Goal: Task Accomplishment & Management: Use online tool/utility

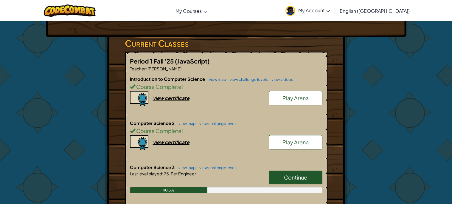
scroll to position [96, 0]
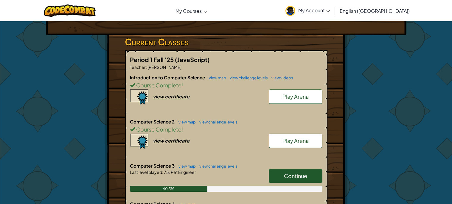
click at [285, 172] on span "Continue" at bounding box center [295, 175] width 23 height 7
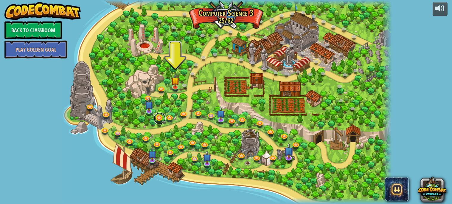
click at [156, 117] on link at bounding box center [160, 118] width 12 height 12
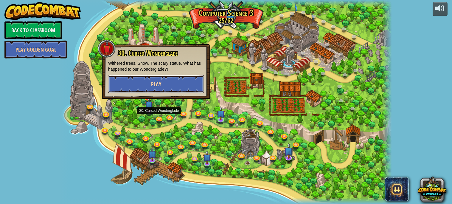
click at [193, 83] on button "Play" at bounding box center [156, 84] width 96 height 18
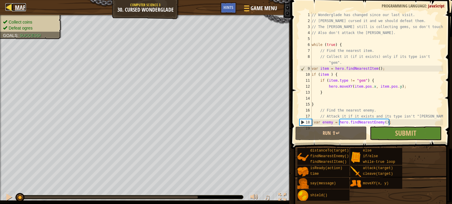
click at [23, 6] on span "Map" at bounding box center [20, 7] width 11 height 8
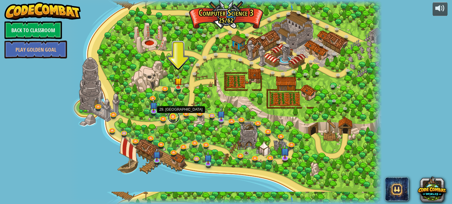
click at [178, 116] on link at bounding box center [174, 117] width 12 height 12
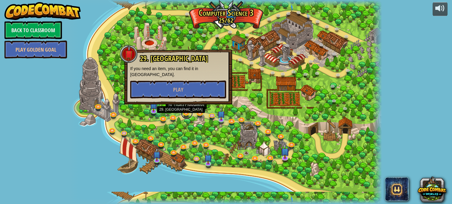
click at [184, 114] on link at bounding box center [187, 113] width 12 height 12
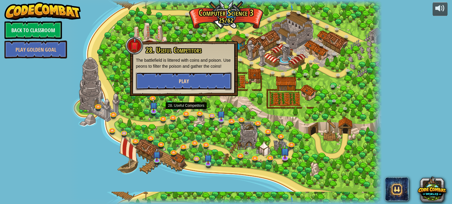
click at [174, 85] on button "Play" at bounding box center [184, 81] width 96 height 18
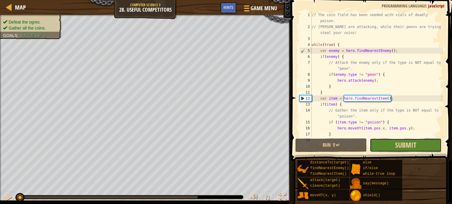
click at [414, 148] on span "Submit" at bounding box center [405, 145] width 21 height 10
